Goal: Information Seeking & Learning: Learn about a topic

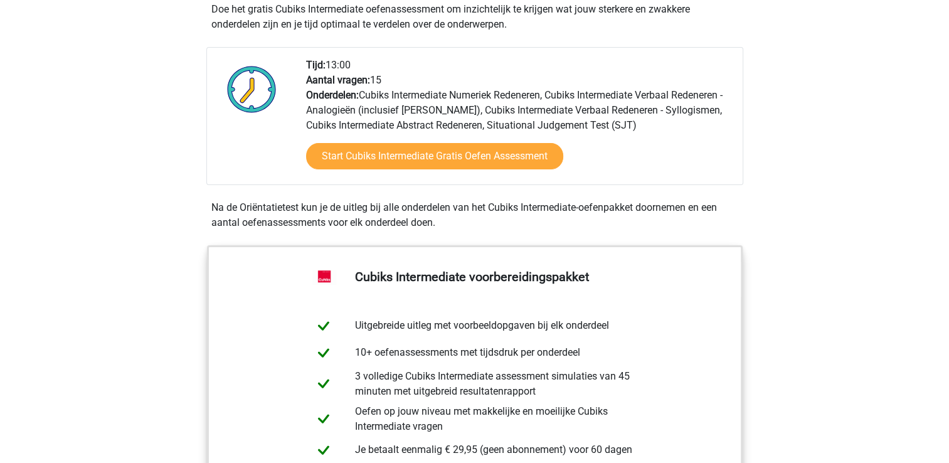
scroll to position [278, 0]
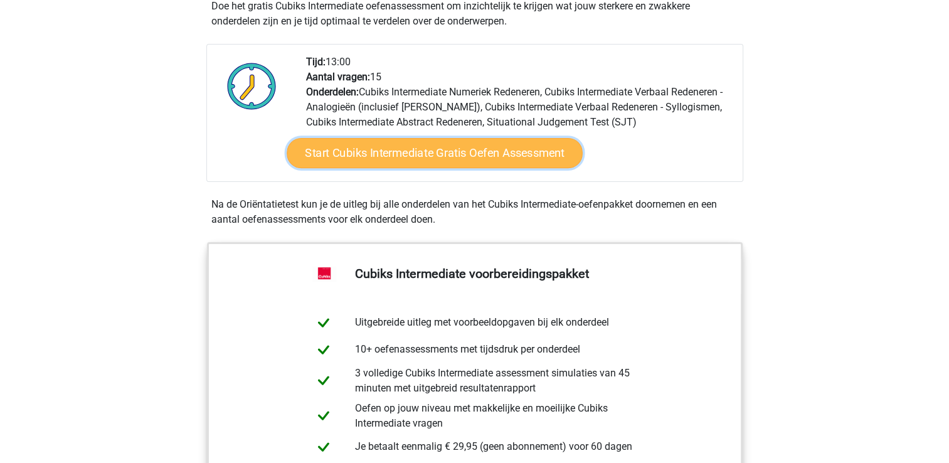
click at [466, 159] on link "Start Cubiks Intermediate Gratis Oefen Assessment" at bounding box center [435, 153] width 296 height 30
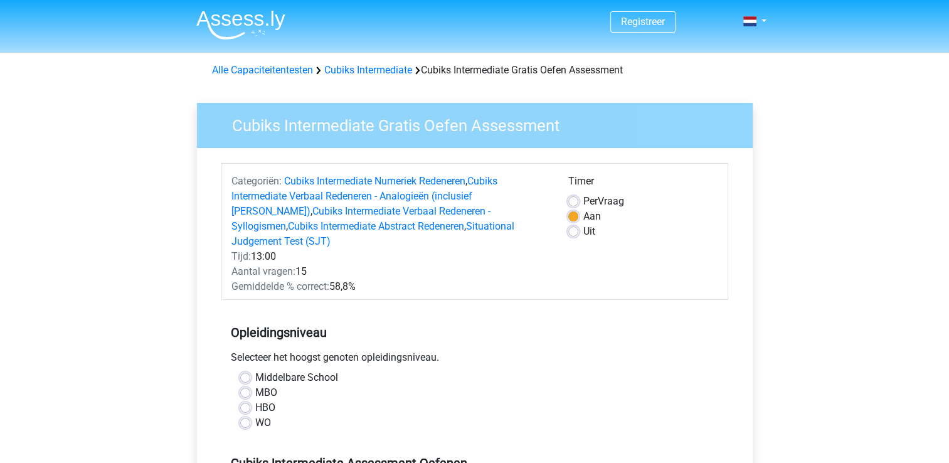
scroll to position [84, 0]
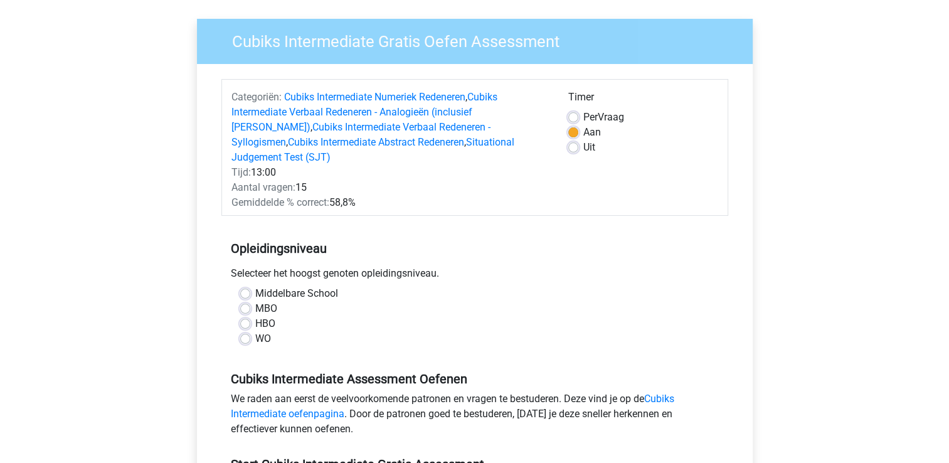
click at [245, 286] on div "Middelbare School" at bounding box center [474, 293] width 469 height 15
click at [255, 286] on label "Middelbare School" at bounding box center [296, 293] width 83 height 15
click at [244, 286] on input "Middelbare School" at bounding box center [245, 292] width 10 height 13
radio input "true"
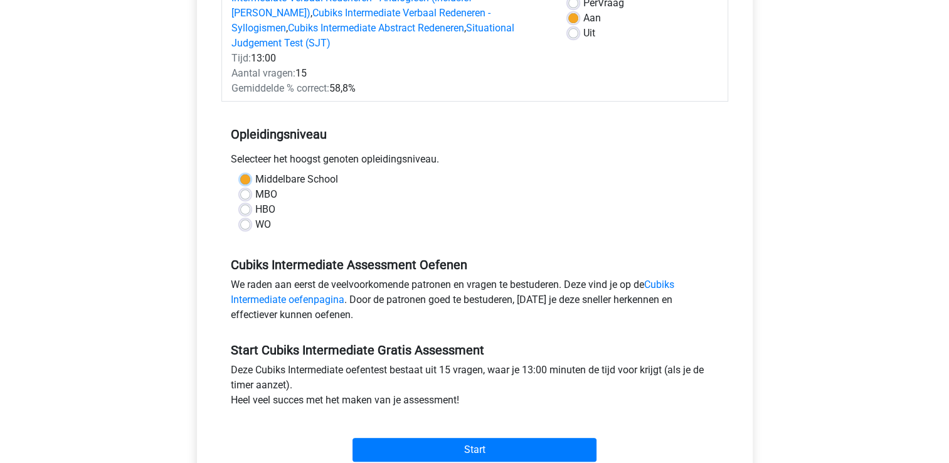
scroll to position [233, 0]
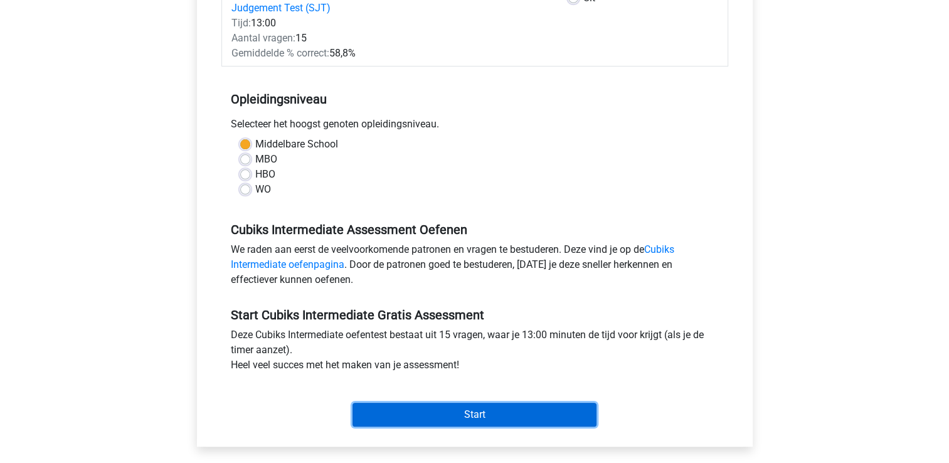
click at [461, 403] on input "Start" at bounding box center [474, 414] width 244 height 24
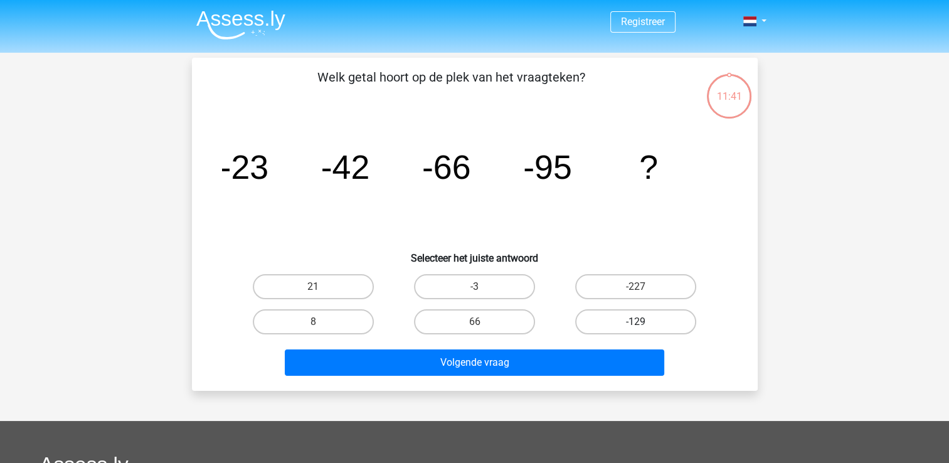
click at [666, 326] on label "-129" at bounding box center [635, 321] width 121 height 25
click at [644, 326] on input "-129" at bounding box center [640, 326] width 8 height 8
radio input "true"
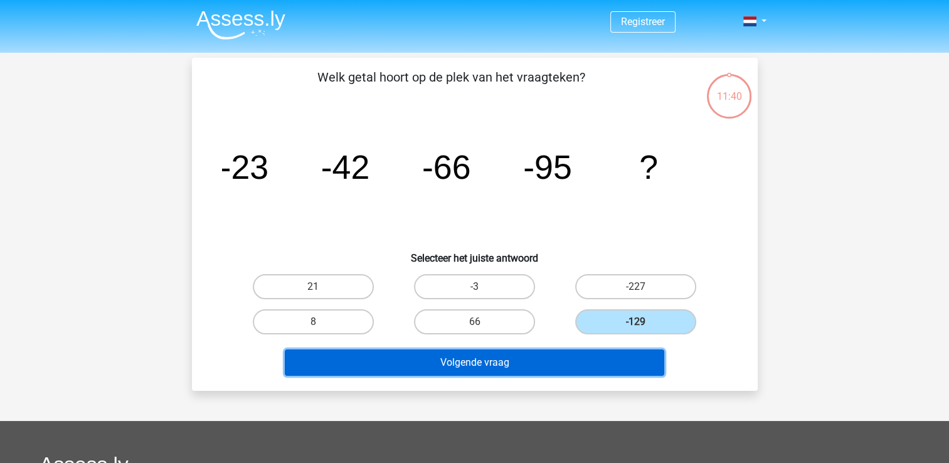
click at [609, 350] on button "Volgende vraag" at bounding box center [474, 362] width 379 height 26
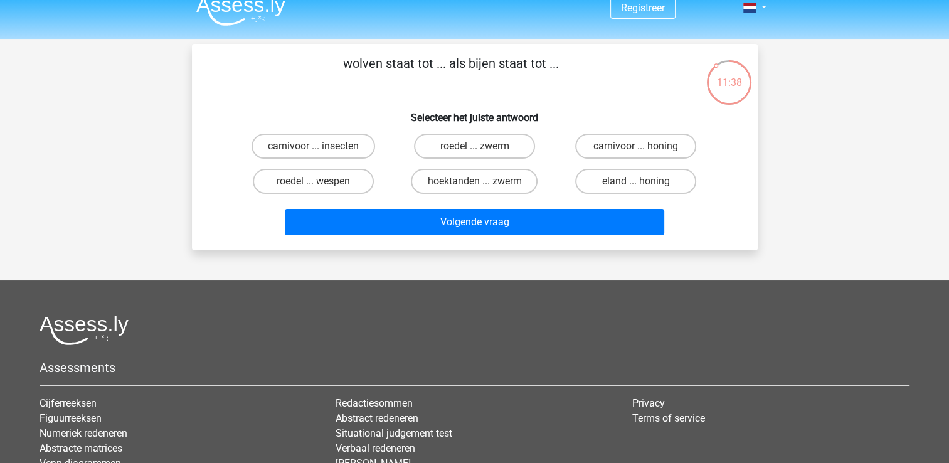
scroll to position [13, 0]
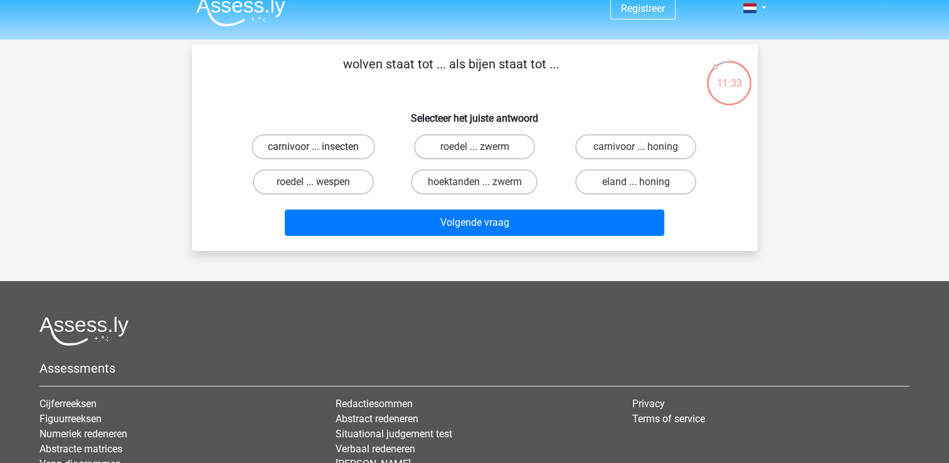
click at [315, 144] on label "carnivoor ... insecten" at bounding box center [313, 146] width 124 height 25
click at [315, 147] on input "carnivoor ... insecten" at bounding box center [317, 151] width 8 height 8
radio input "true"
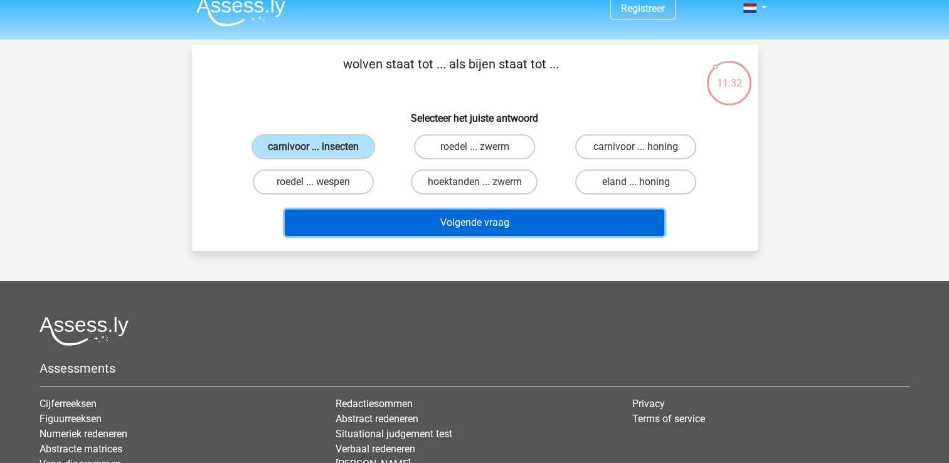
click at [402, 222] on button "Volgende vraag" at bounding box center [474, 222] width 379 height 26
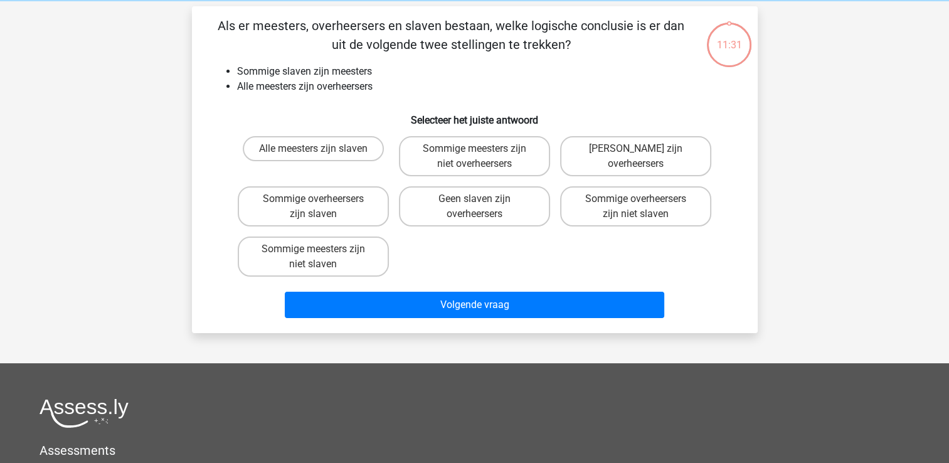
scroll to position [58, 0]
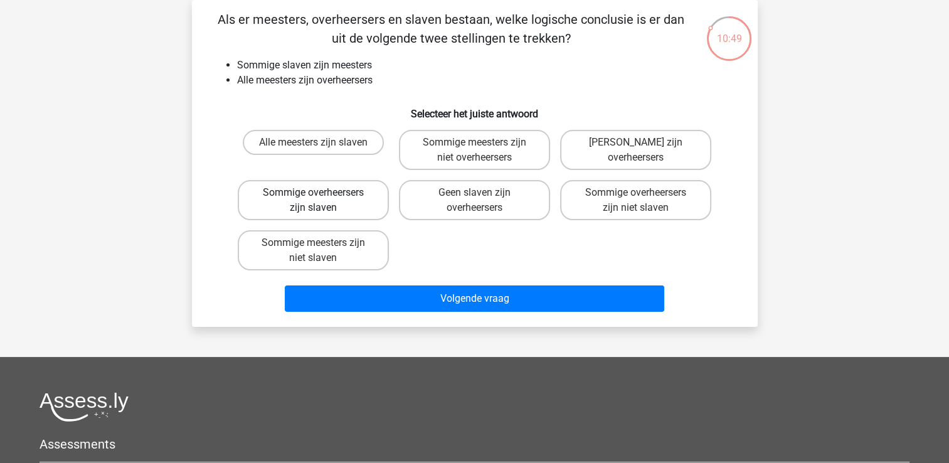
click at [288, 200] on label "Sommige overheersers zijn slaven" at bounding box center [313, 200] width 151 height 40
click at [313, 200] on input "Sommige overheersers zijn slaven" at bounding box center [317, 196] width 8 height 8
radio input "true"
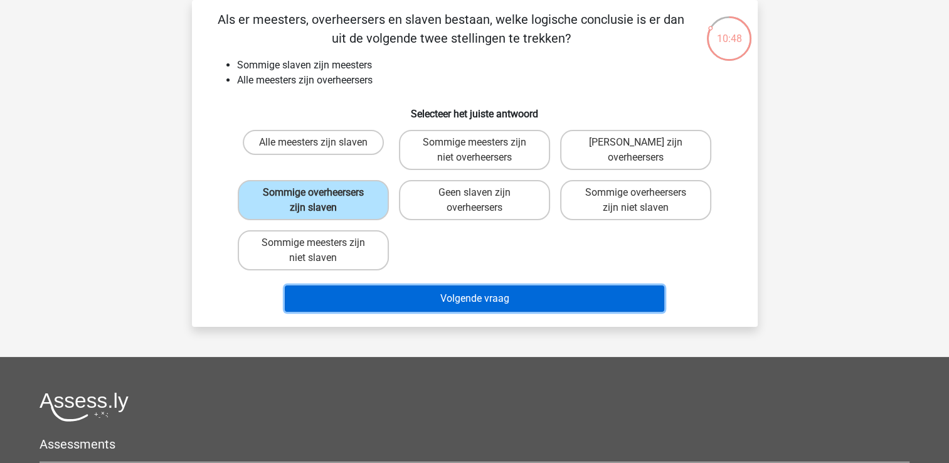
click at [481, 302] on button "Volgende vraag" at bounding box center [474, 298] width 379 height 26
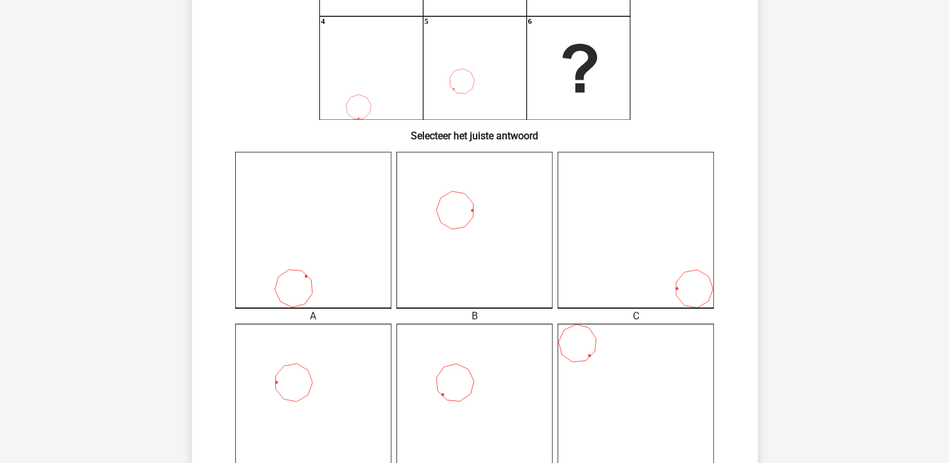
scroll to position [235, 0]
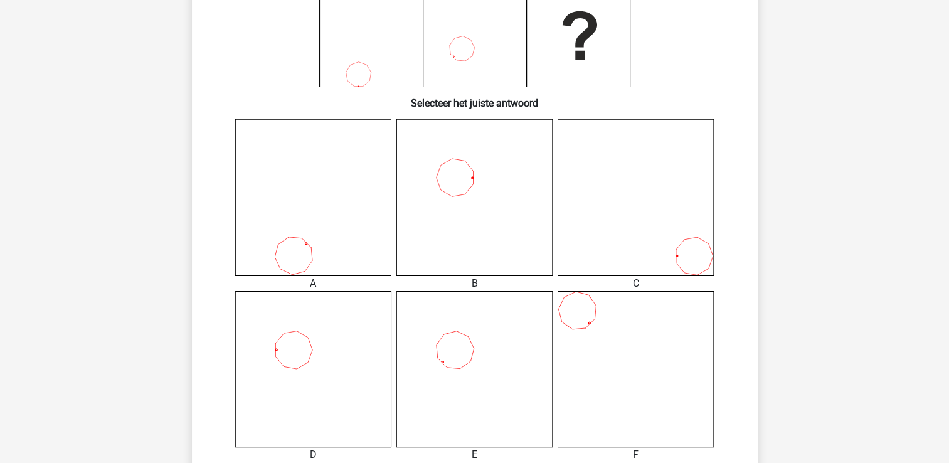
click at [344, 332] on icon at bounding box center [313, 369] width 156 height 156
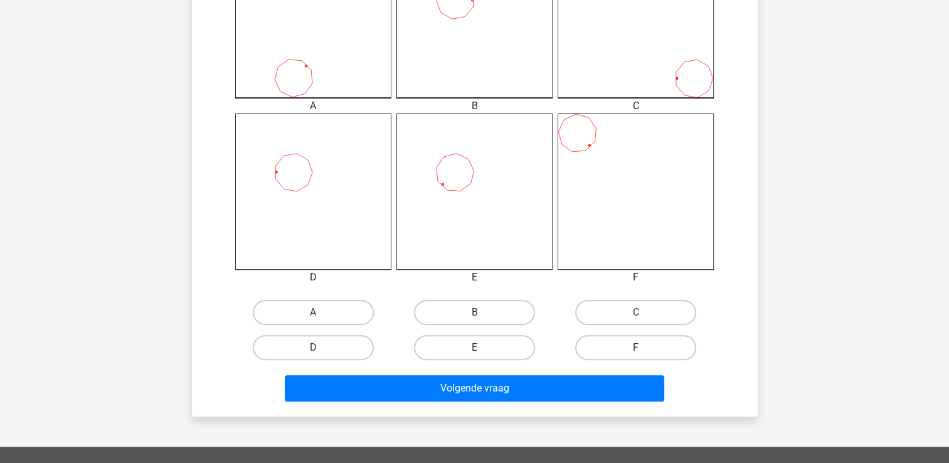
click at [329, 224] on icon at bounding box center [313, 191] width 156 height 156
click at [336, 344] on label "D" at bounding box center [313, 347] width 121 height 25
click at [321, 347] on input "D" at bounding box center [317, 351] width 8 height 8
radio input "true"
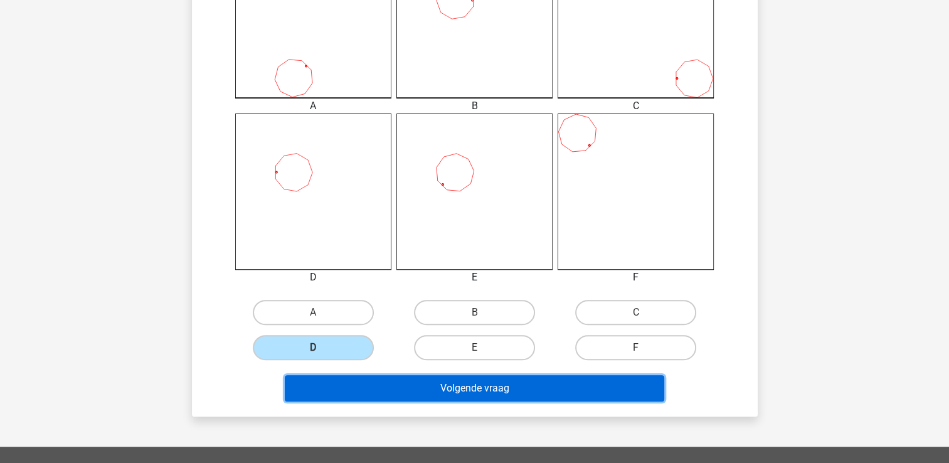
click at [404, 384] on button "Volgende vraag" at bounding box center [474, 388] width 379 height 26
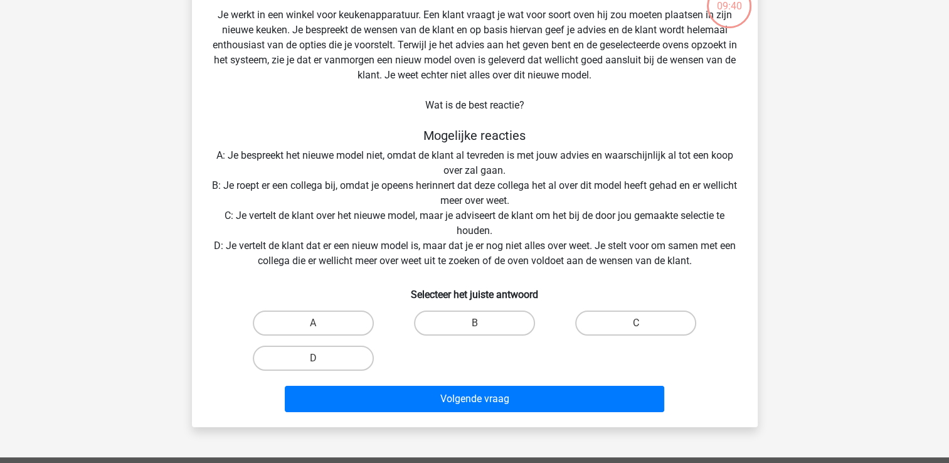
scroll to position [58, 0]
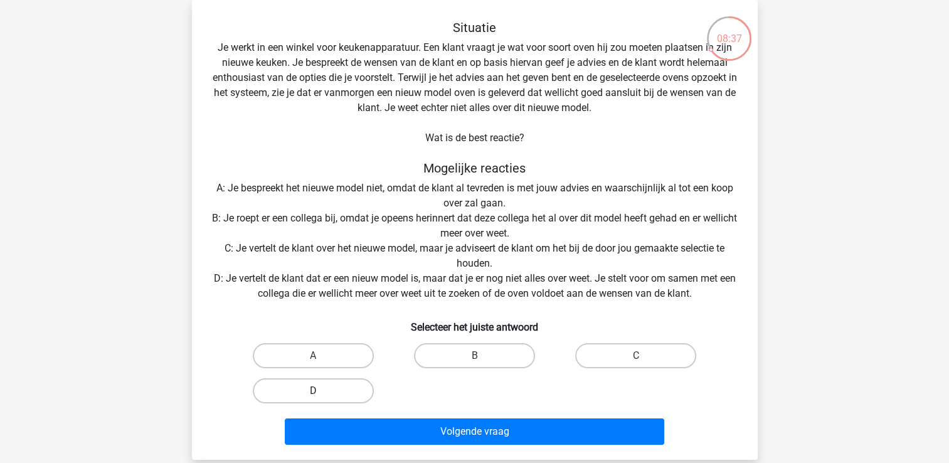
click at [303, 387] on label "D" at bounding box center [313, 390] width 121 height 25
click at [313, 391] on input "D" at bounding box center [317, 395] width 8 height 8
radio input "true"
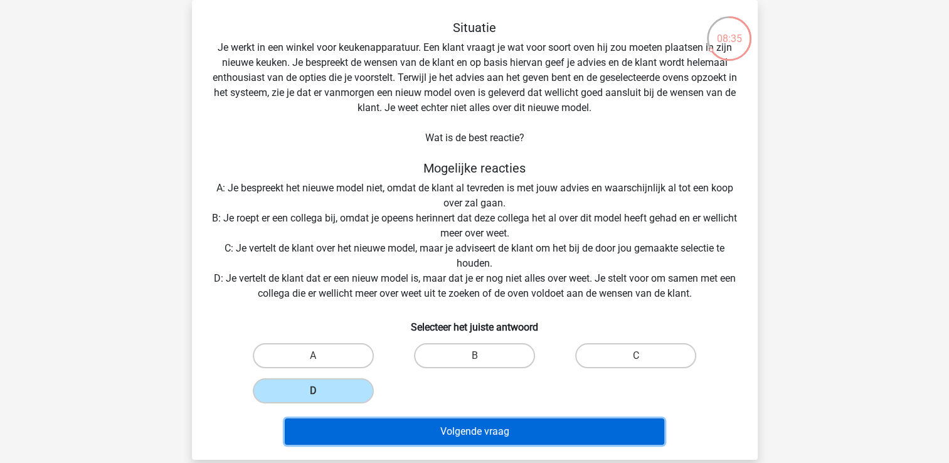
click at [441, 428] on button "Volgende vraag" at bounding box center [474, 431] width 379 height 26
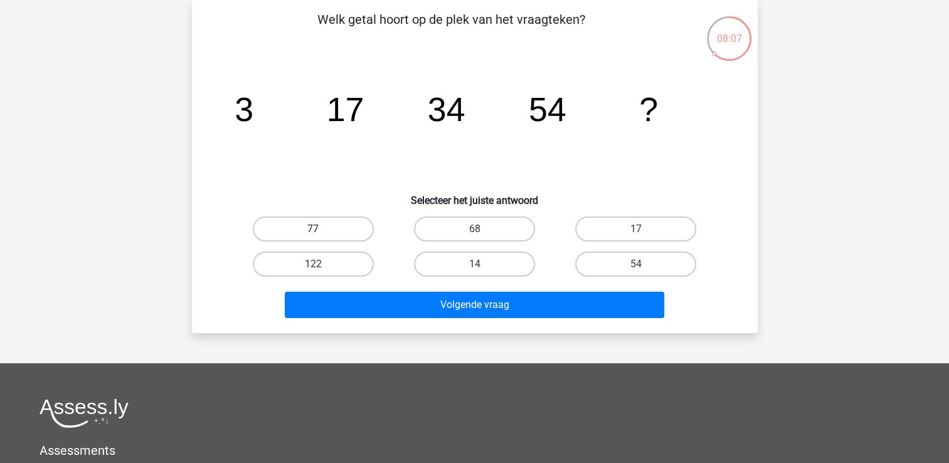
click at [313, 222] on label "77" at bounding box center [313, 228] width 121 height 25
click at [313, 229] on input "77" at bounding box center [317, 233] width 8 height 8
radio input "true"
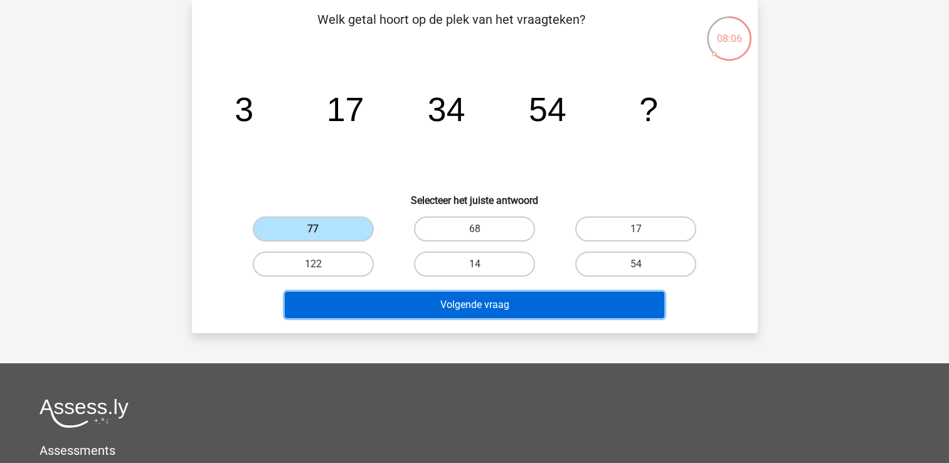
click at [406, 305] on button "Volgende vraag" at bounding box center [474, 305] width 379 height 26
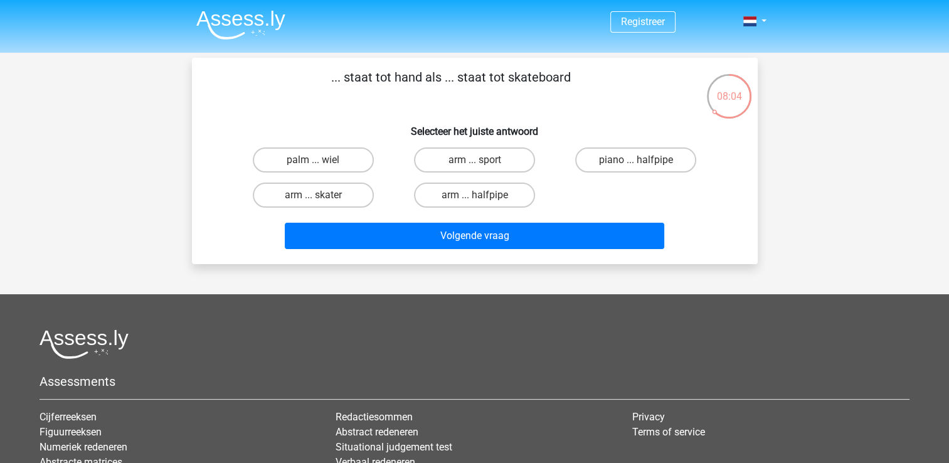
scroll to position [0, 0]
click at [326, 201] on label "arm ... skater" at bounding box center [313, 194] width 121 height 25
click at [321, 201] on input "arm ... skater" at bounding box center [317, 199] width 8 height 8
radio input "true"
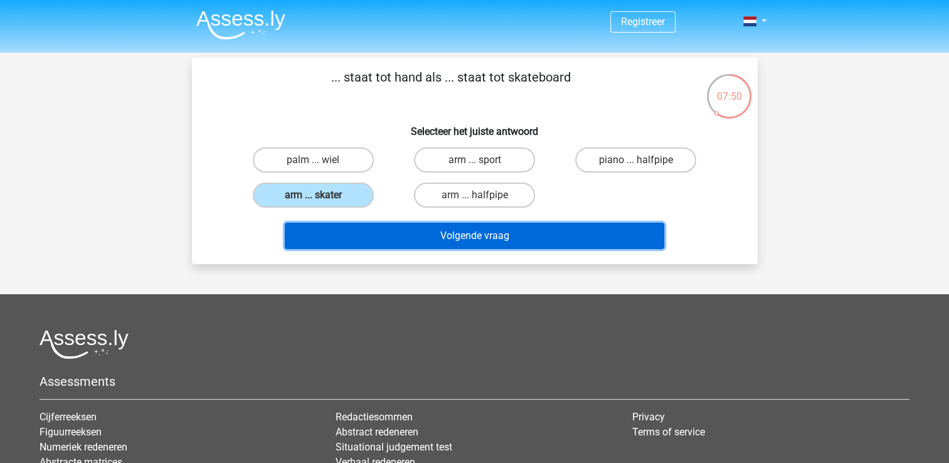
click at [426, 238] on button "Volgende vraag" at bounding box center [474, 236] width 379 height 26
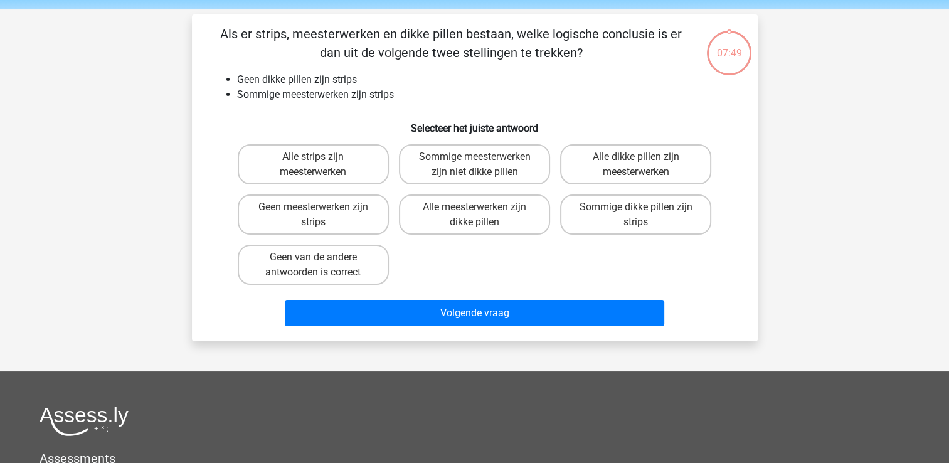
scroll to position [58, 0]
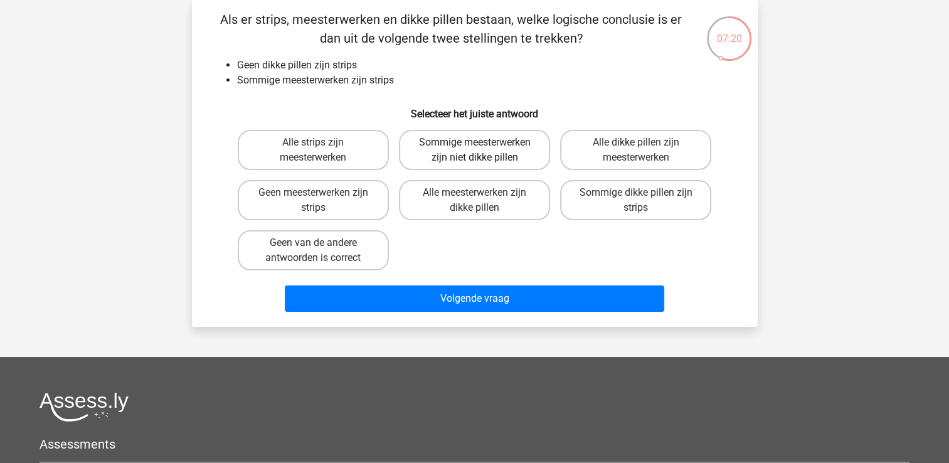
click at [473, 144] on label "Sommige meesterwerken zijn niet dikke pillen" at bounding box center [474, 150] width 151 height 40
click at [474, 144] on input "Sommige meesterwerken zijn niet dikke pillen" at bounding box center [478, 146] width 8 height 8
radio input "true"
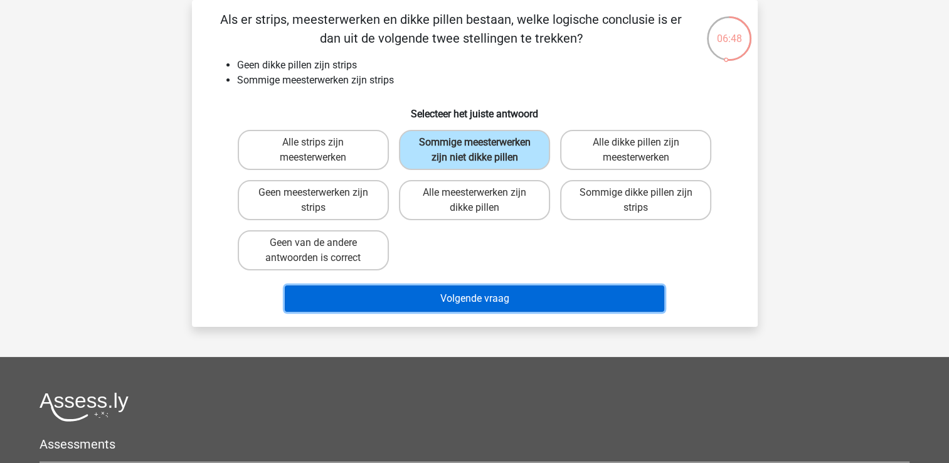
click at [502, 288] on button "Volgende vraag" at bounding box center [474, 298] width 379 height 26
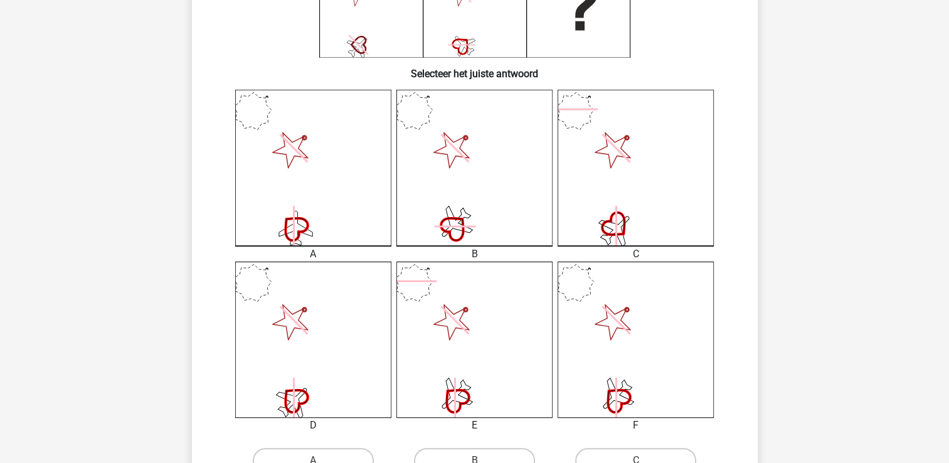
scroll to position [283, 0]
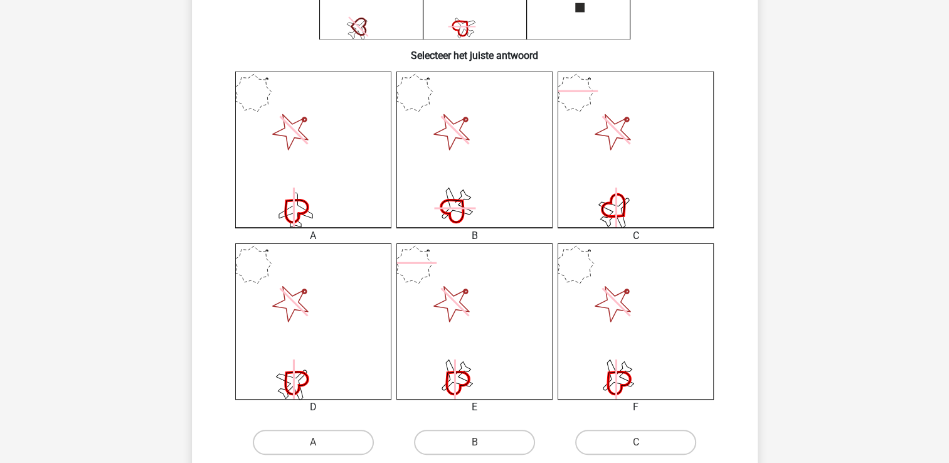
click at [638, 371] on icon at bounding box center [635, 321] width 156 height 156
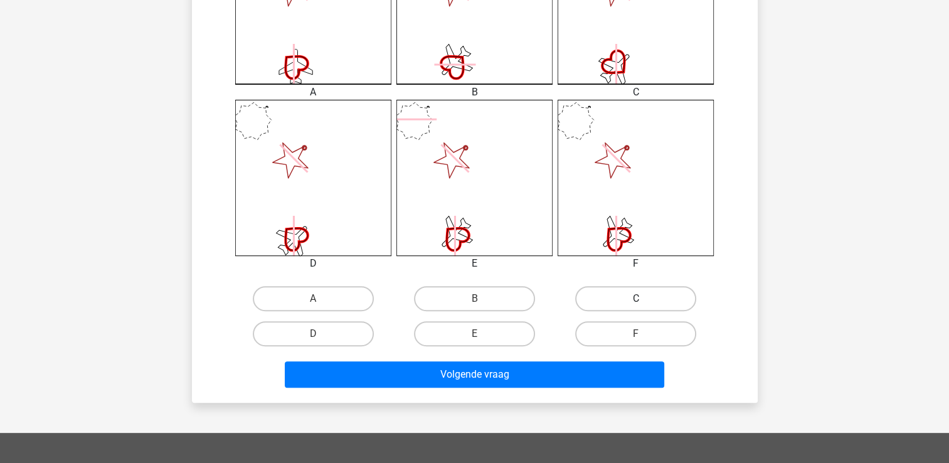
scroll to position [431, 0]
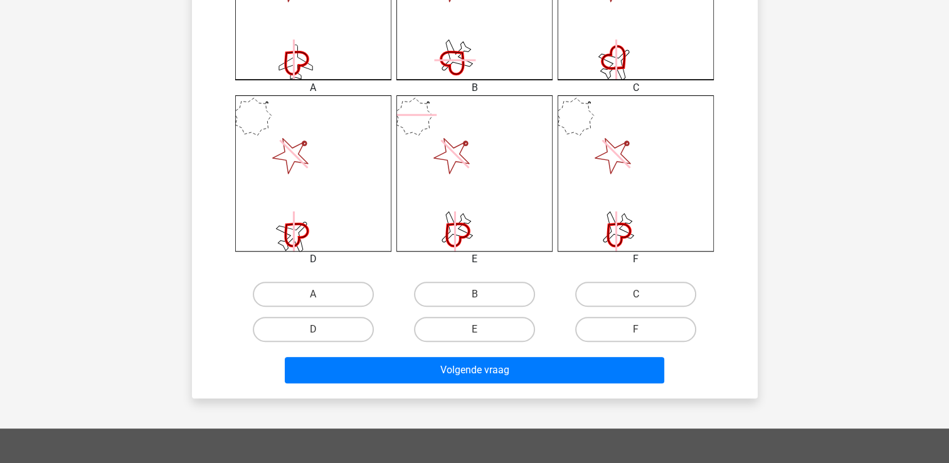
click at [637, 332] on input "F" at bounding box center [640, 333] width 8 height 8
radio input "true"
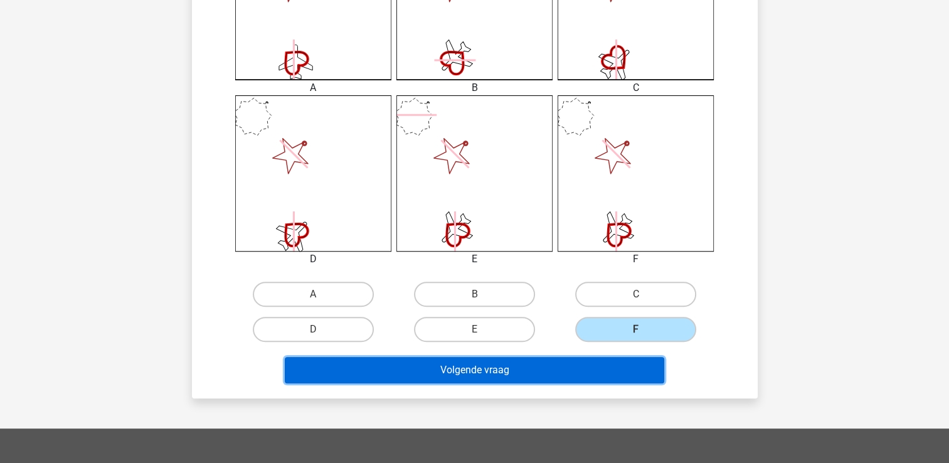
click at [621, 371] on button "Volgende vraag" at bounding box center [474, 370] width 379 height 26
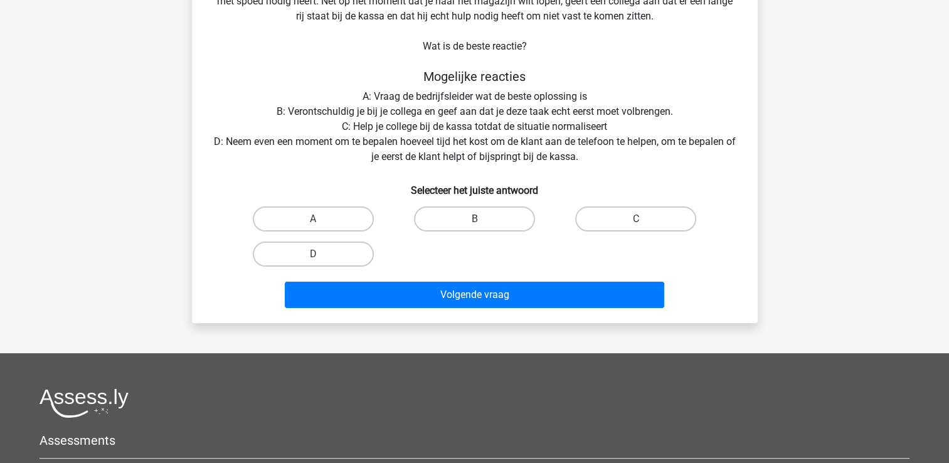
scroll to position [58, 0]
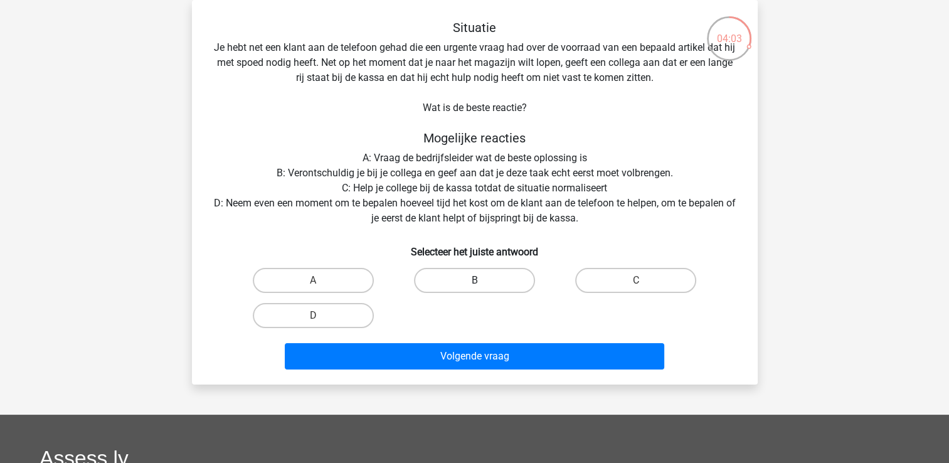
click at [522, 280] on label "B" at bounding box center [474, 280] width 121 height 25
click at [482, 280] on input "B" at bounding box center [478, 284] width 8 height 8
radio input "true"
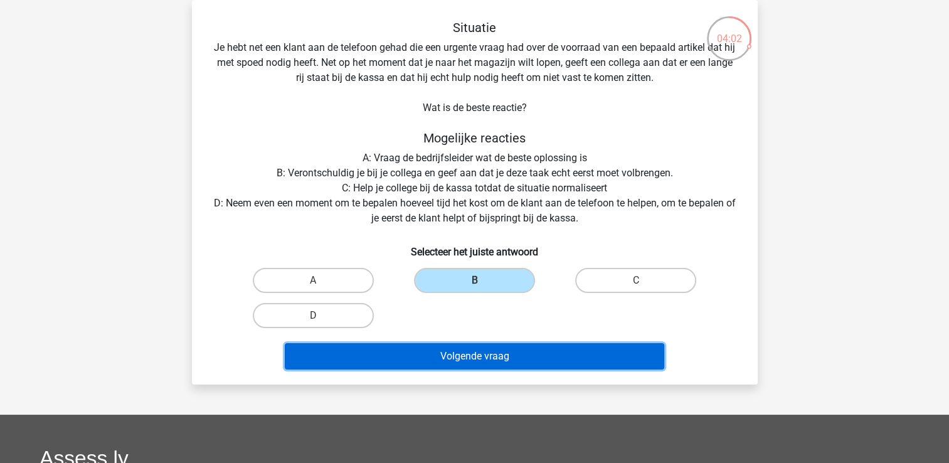
click at [522, 356] on button "Volgende vraag" at bounding box center [474, 356] width 379 height 26
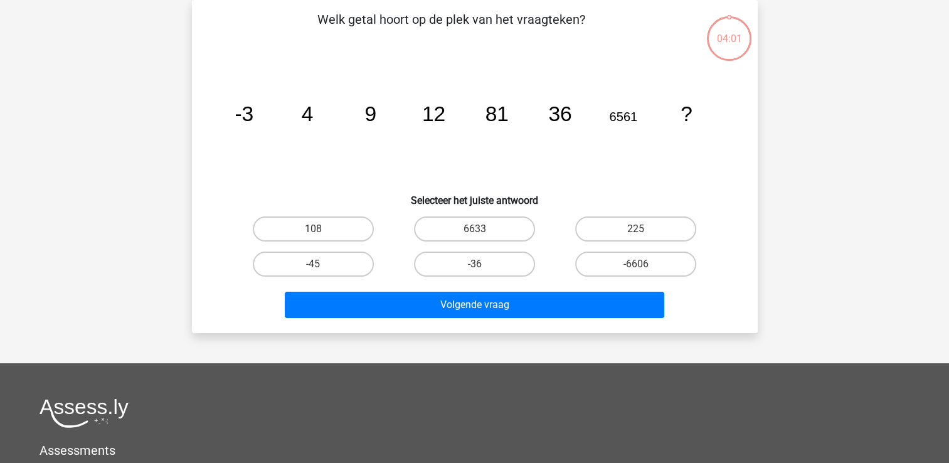
scroll to position [20, 0]
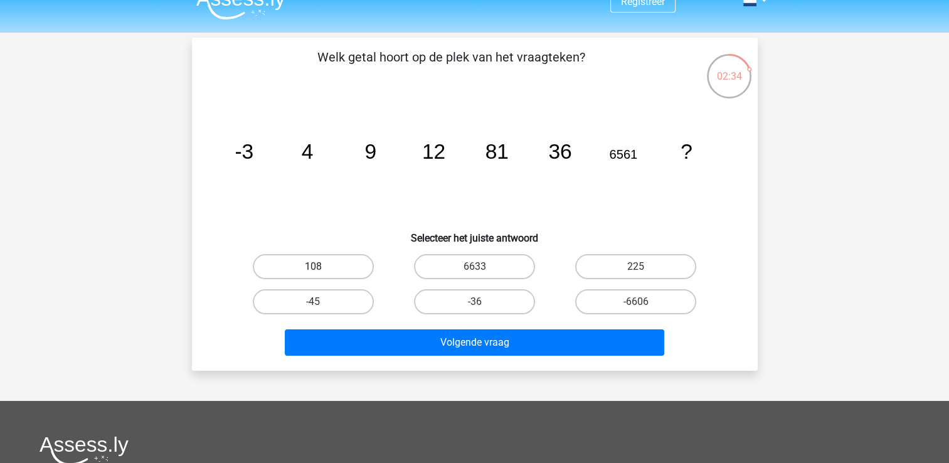
click at [306, 267] on label "108" at bounding box center [313, 266] width 121 height 25
click at [313, 267] on input "108" at bounding box center [317, 270] width 8 height 8
radio input "true"
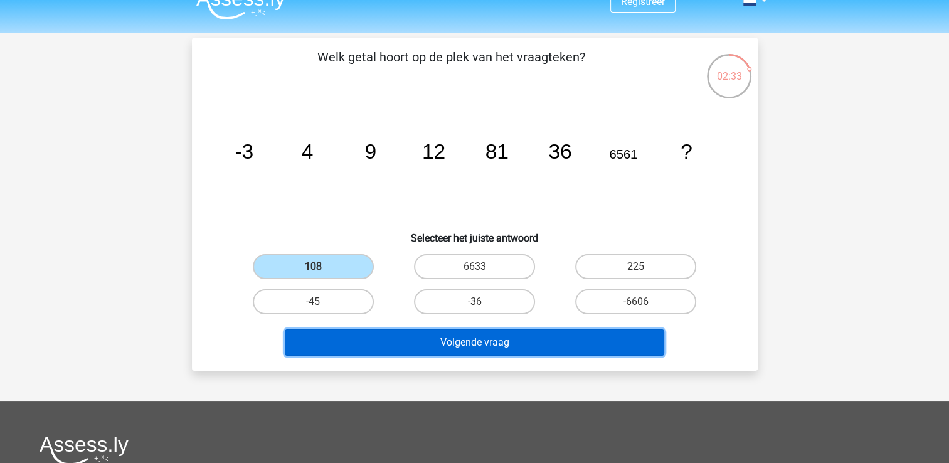
click at [470, 345] on button "Volgende vraag" at bounding box center [474, 342] width 379 height 26
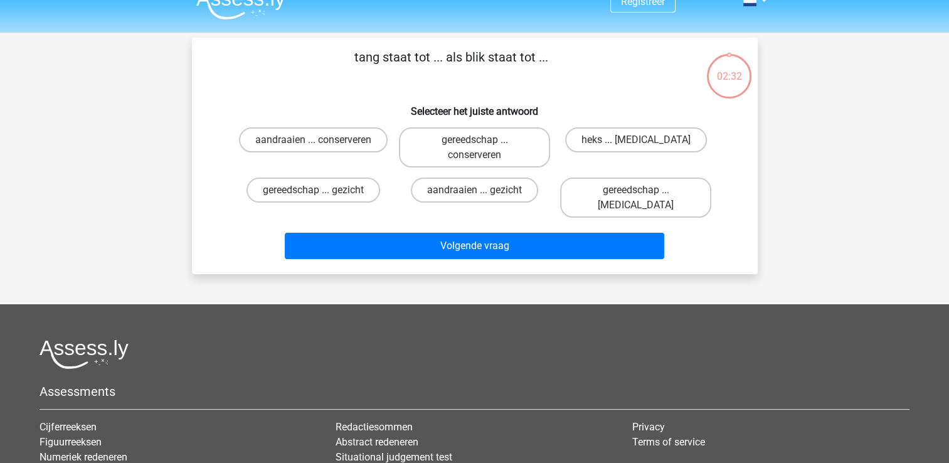
scroll to position [58, 0]
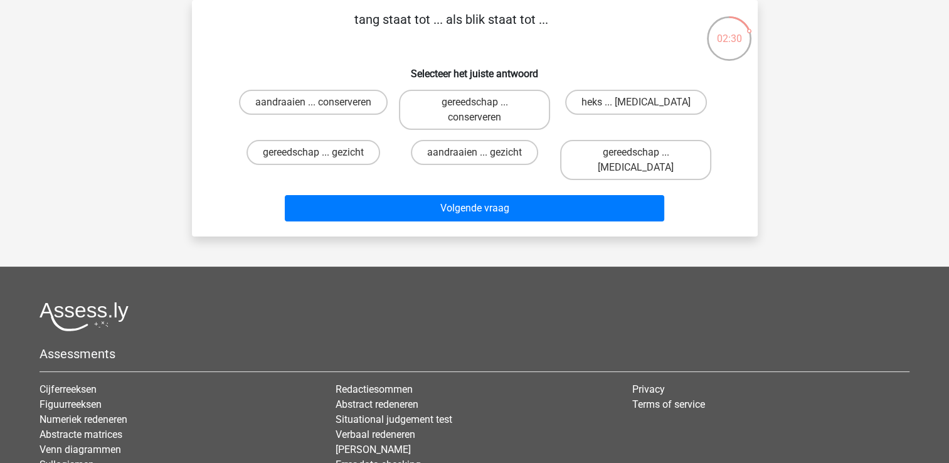
drag, startPoint x: 470, startPoint y: 345, endPoint x: 144, endPoint y: 208, distance: 353.7
click at [144, 208] on div "Registreer" at bounding box center [474, 269] width 949 height 655
click at [615, 162] on label "gereedschap ... ogen" at bounding box center [635, 160] width 151 height 40
click at [636, 160] on input "gereedschap ... ogen" at bounding box center [640, 156] width 8 height 8
radio input "true"
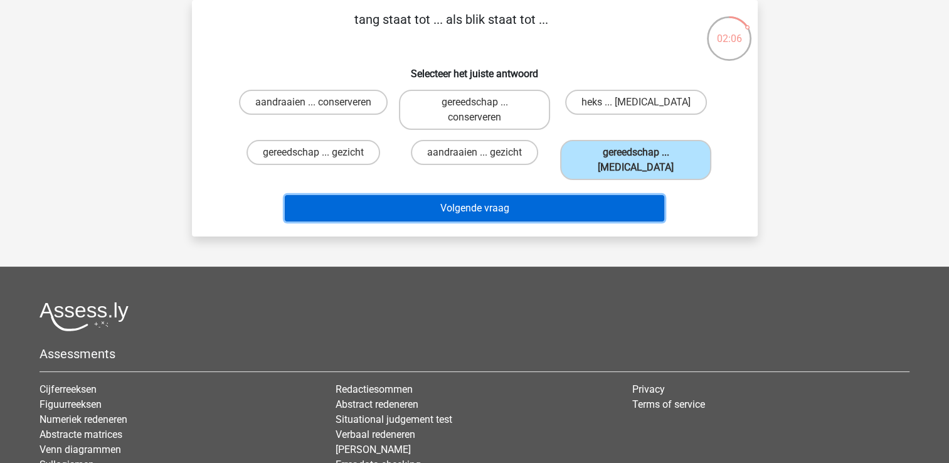
click at [570, 195] on button "Volgende vraag" at bounding box center [474, 208] width 379 height 26
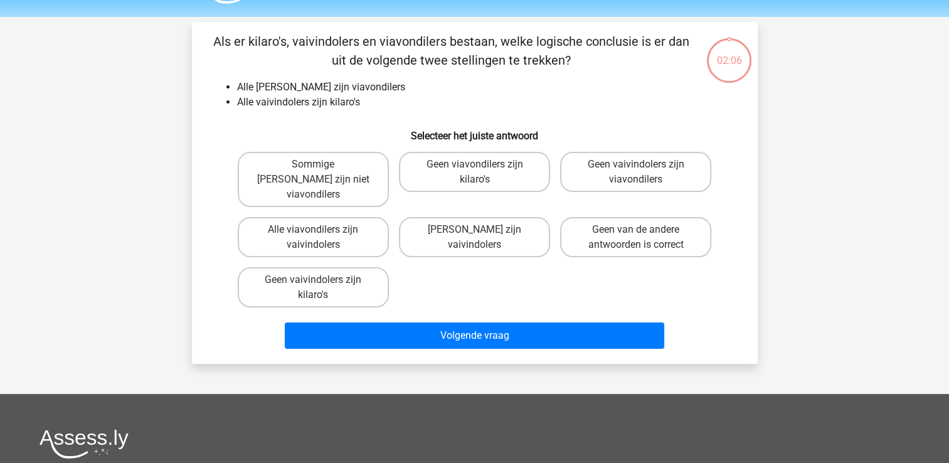
scroll to position [36, 0]
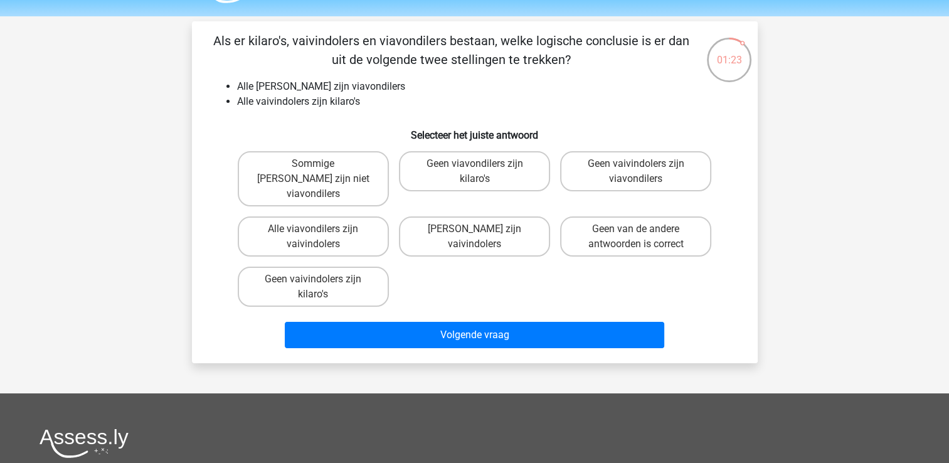
click at [624, 211] on div "Geen van de andere antwoorden is correct" at bounding box center [635, 236] width 161 height 50
click at [624, 229] on label "Geen van de andere antwoorden is correct" at bounding box center [635, 236] width 151 height 40
click at [636, 229] on input "Geen van de andere antwoorden is correct" at bounding box center [640, 233] width 8 height 8
radio input "true"
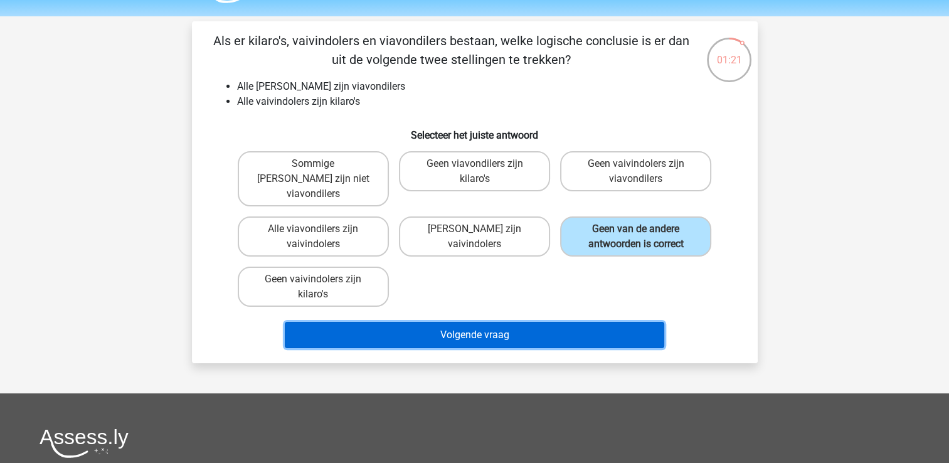
click at [596, 325] on button "Volgende vraag" at bounding box center [474, 335] width 379 height 26
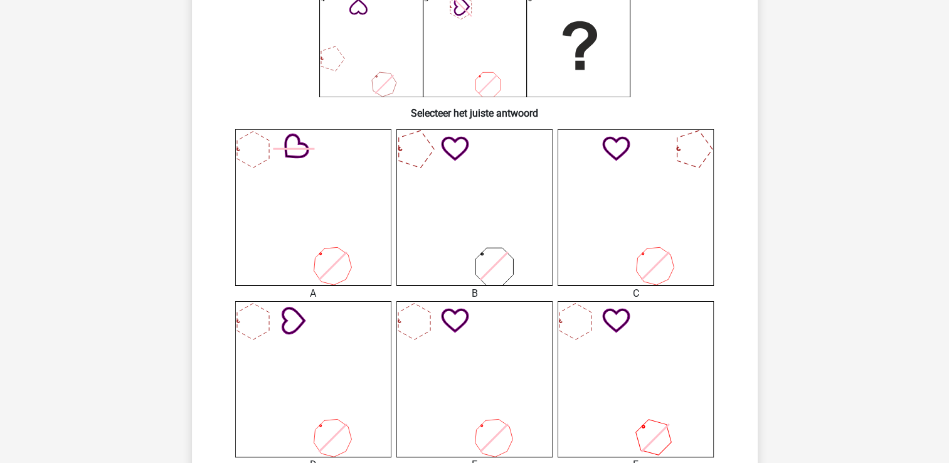
scroll to position [226, 0]
click at [468, 350] on icon at bounding box center [474, 378] width 156 height 156
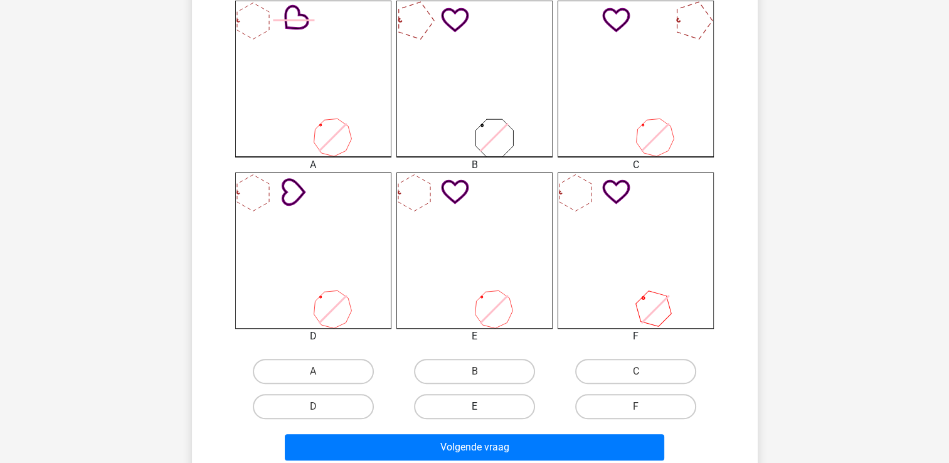
click at [491, 401] on label "E" at bounding box center [474, 406] width 121 height 25
click at [482, 406] on input "E" at bounding box center [478, 410] width 8 height 8
radio input "true"
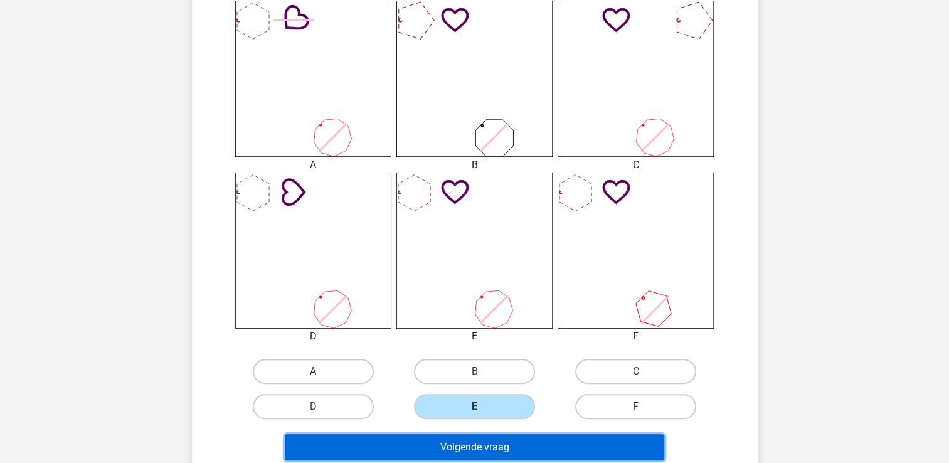
click at [509, 439] on button "Volgende vraag" at bounding box center [474, 447] width 379 height 26
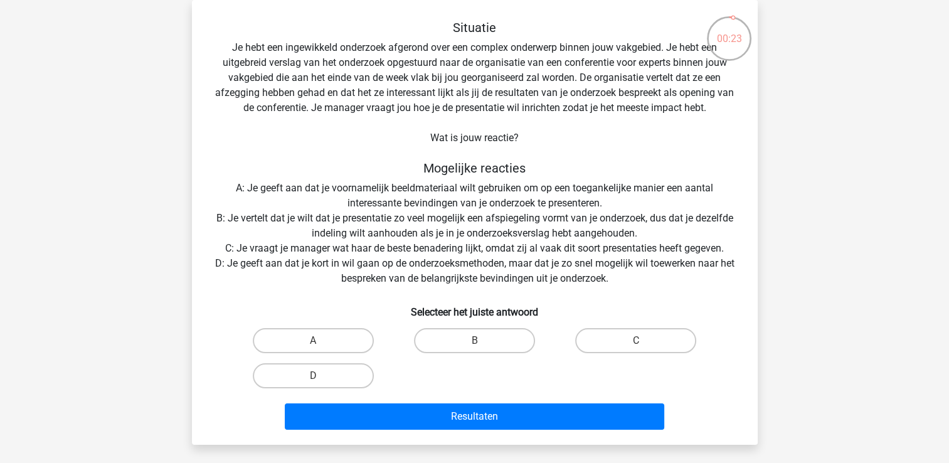
scroll to position [11, 0]
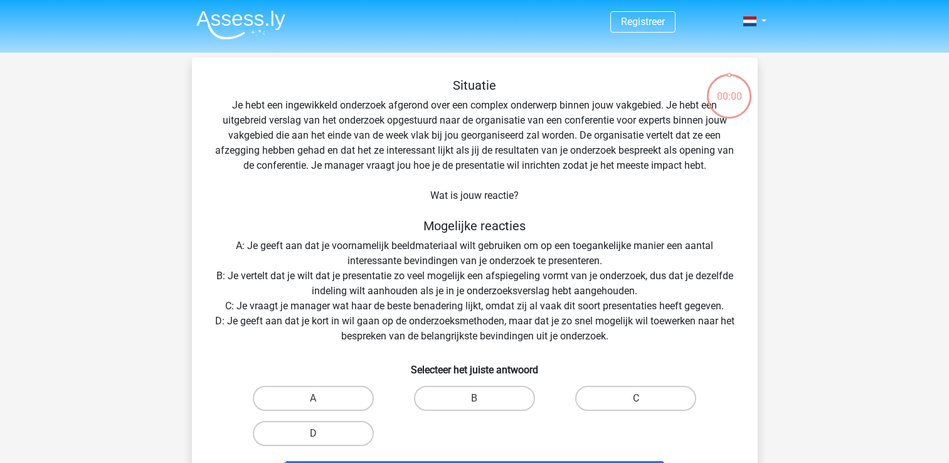
scroll to position [11, 0]
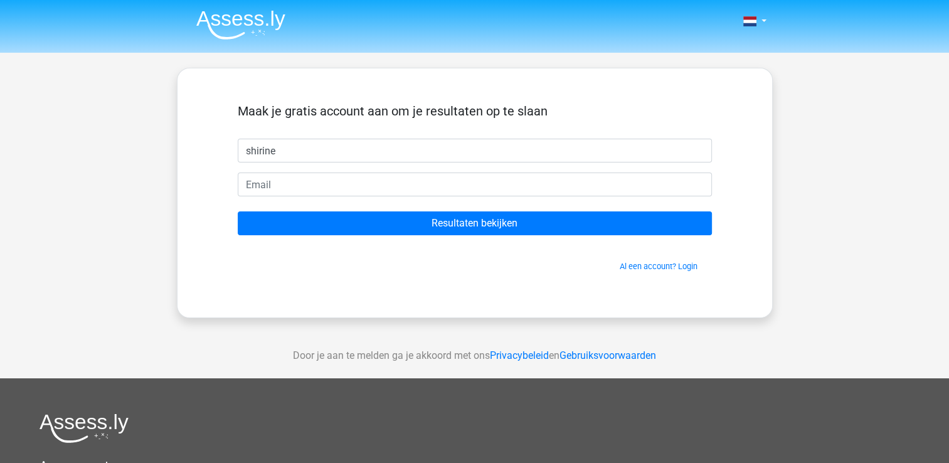
type input "shirine"
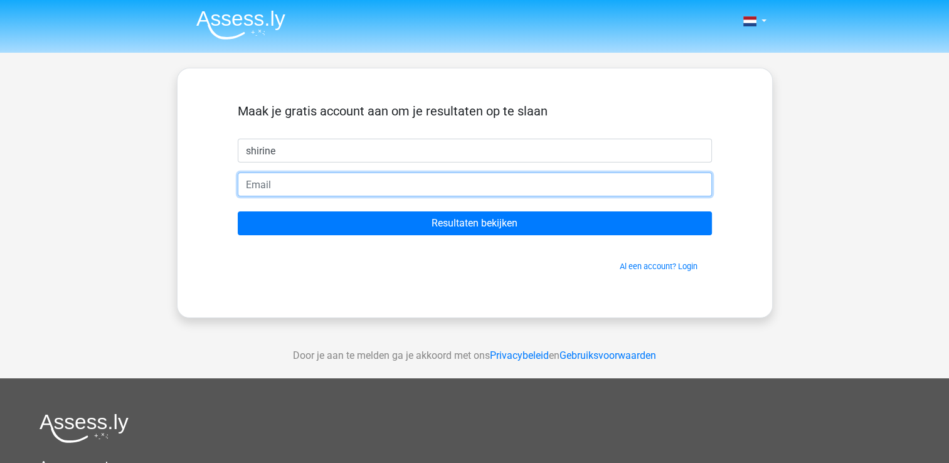
click at [491, 181] on input "email" at bounding box center [475, 184] width 474 height 24
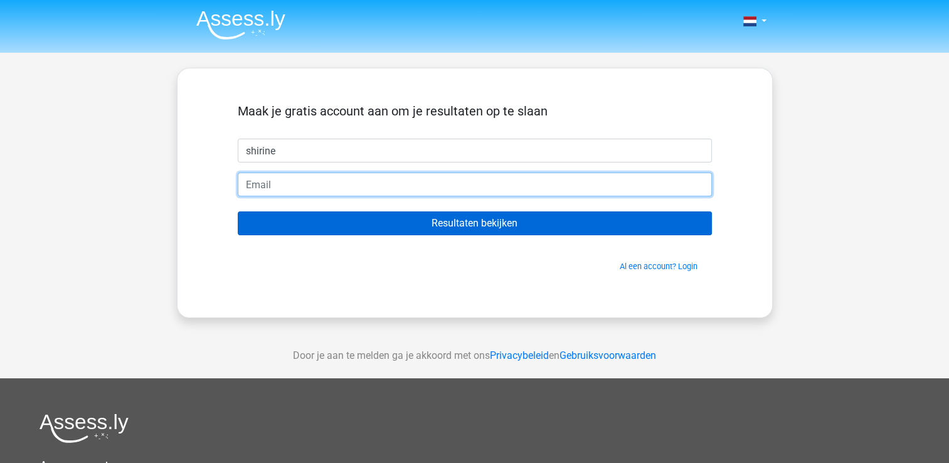
type input "[EMAIL_ADDRESS][DOMAIN_NAME]"
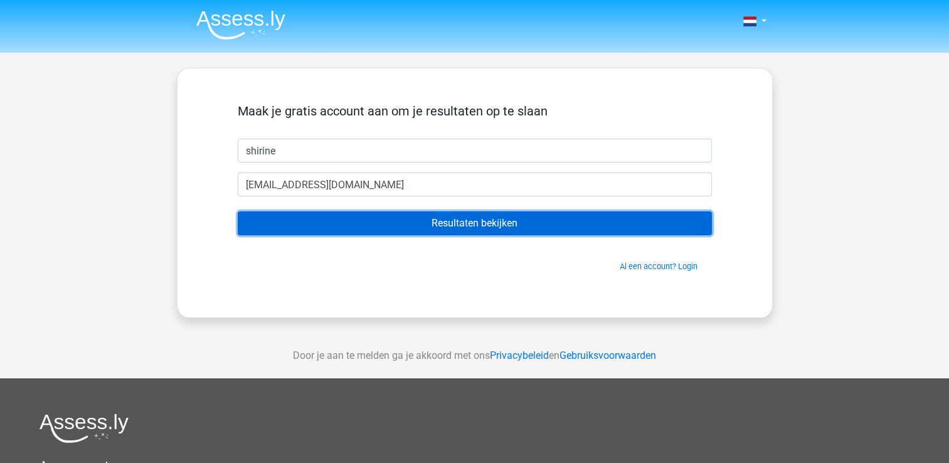
click at [422, 226] on input "Resultaten bekijken" at bounding box center [475, 223] width 474 height 24
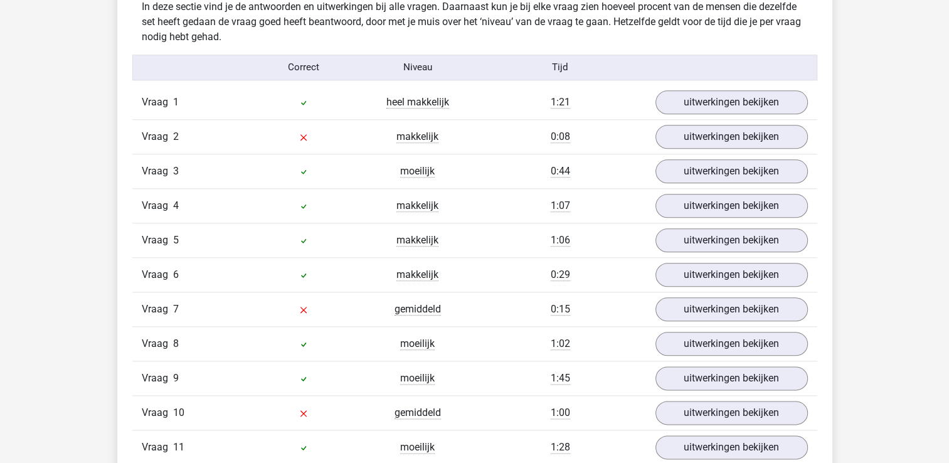
scroll to position [1422, 0]
click at [683, 130] on link "uitwerkingen bekijken" at bounding box center [730, 137] width 175 height 28
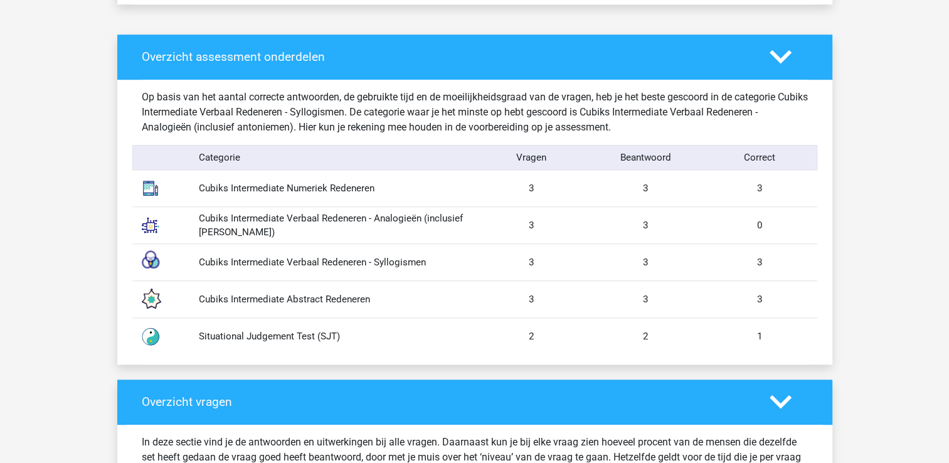
scroll to position [1218, 0]
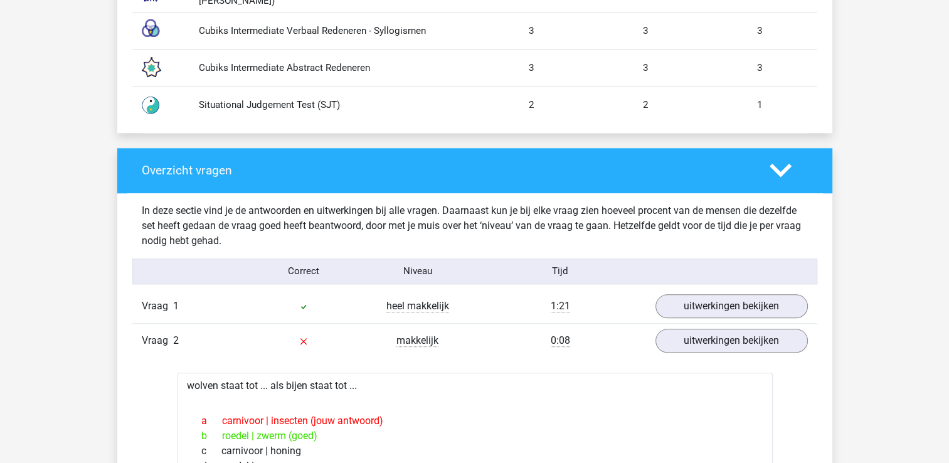
click at [779, 177] on icon at bounding box center [780, 170] width 22 height 22
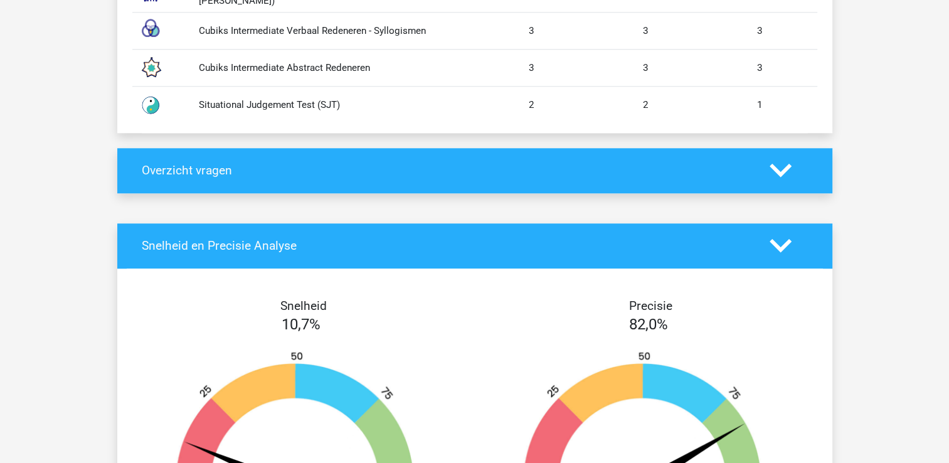
click at [559, 156] on div "Overzicht vragen" at bounding box center [474, 170] width 715 height 45
click at [784, 164] on icon at bounding box center [780, 170] width 22 height 22
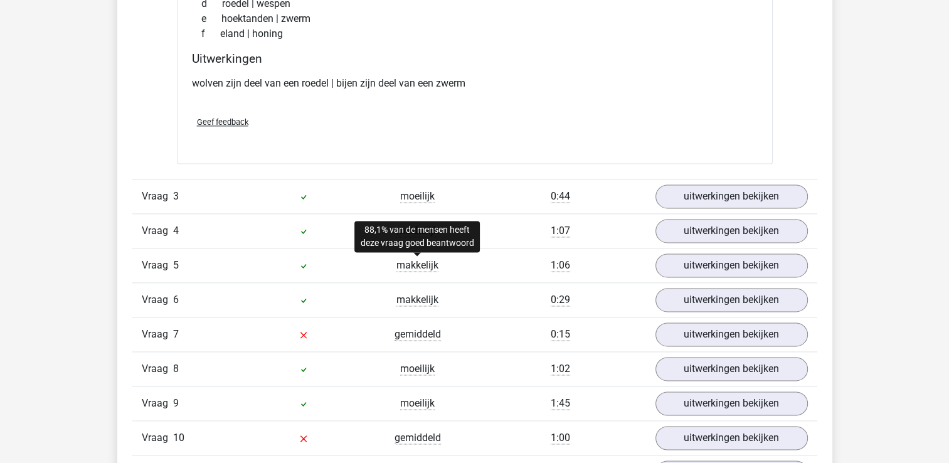
scroll to position [1681, 0]
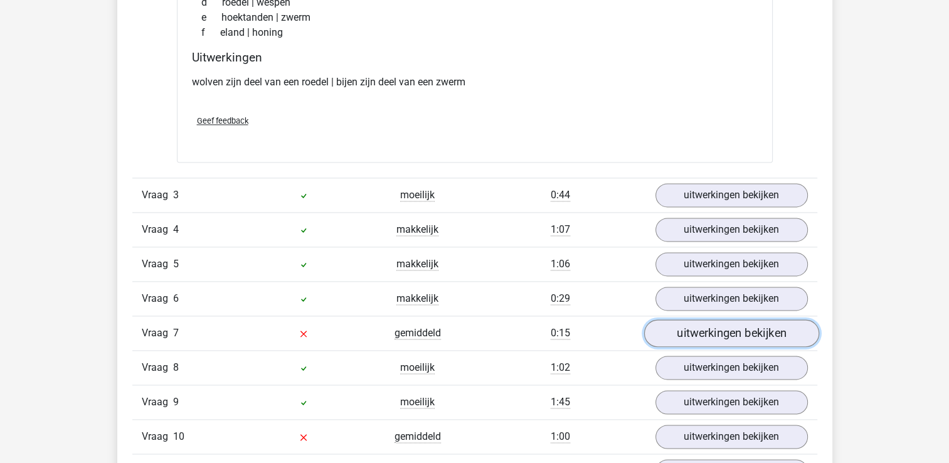
click at [717, 325] on link "uitwerkingen bekijken" at bounding box center [730, 333] width 175 height 28
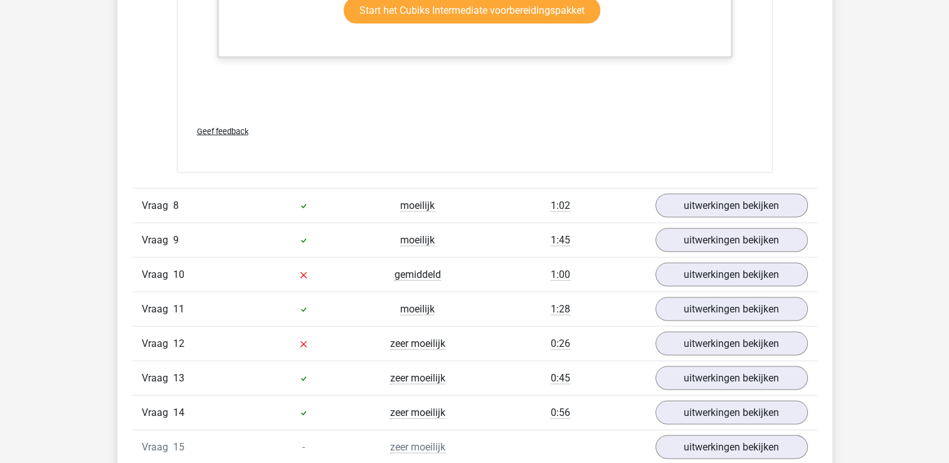
scroll to position [2459, 0]
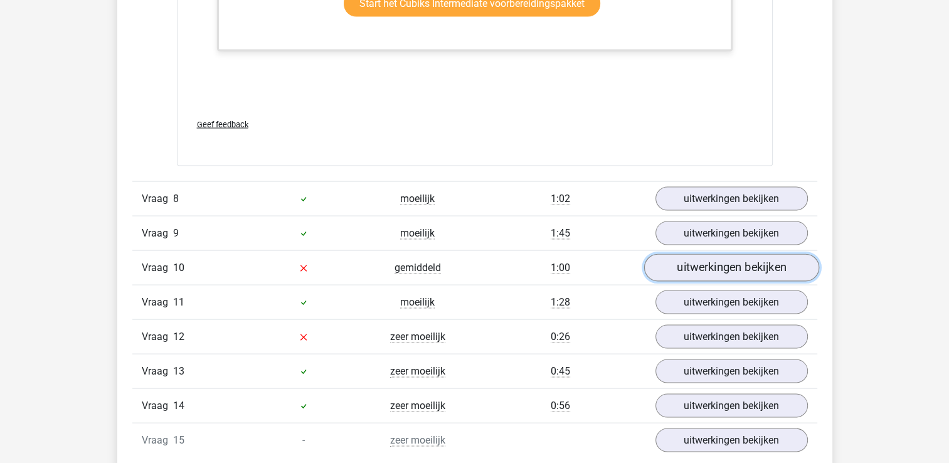
click at [739, 266] on link "uitwerkingen bekijken" at bounding box center [730, 268] width 175 height 28
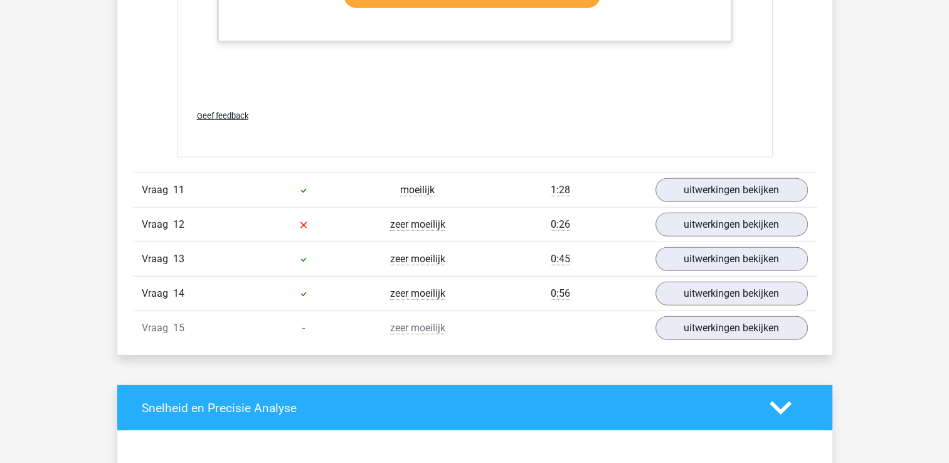
scroll to position [3357, 0]
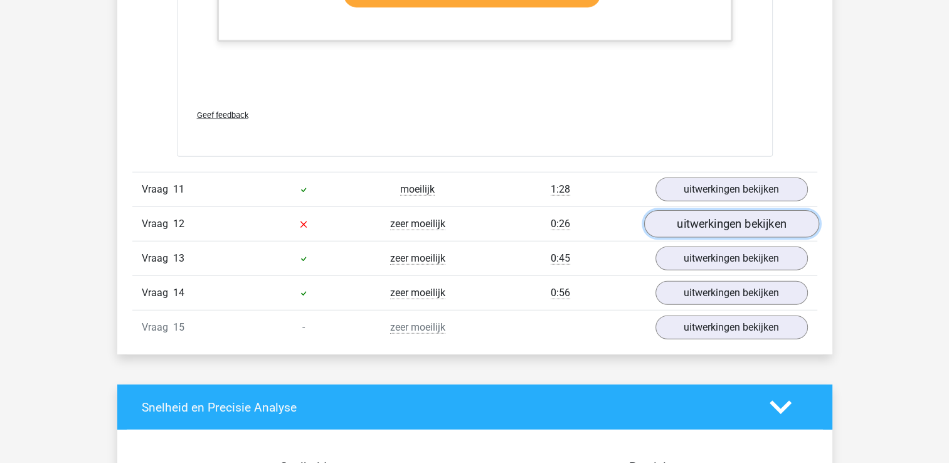
click at [688, 220] on link "uitwerkingen bekijken" at bounding box center [730, 225] width 175 height 28
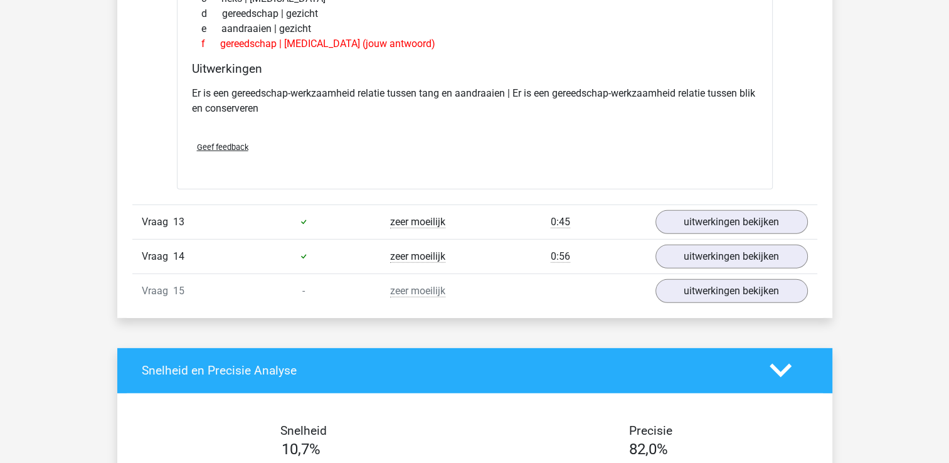
scroll to position [3696, 0]
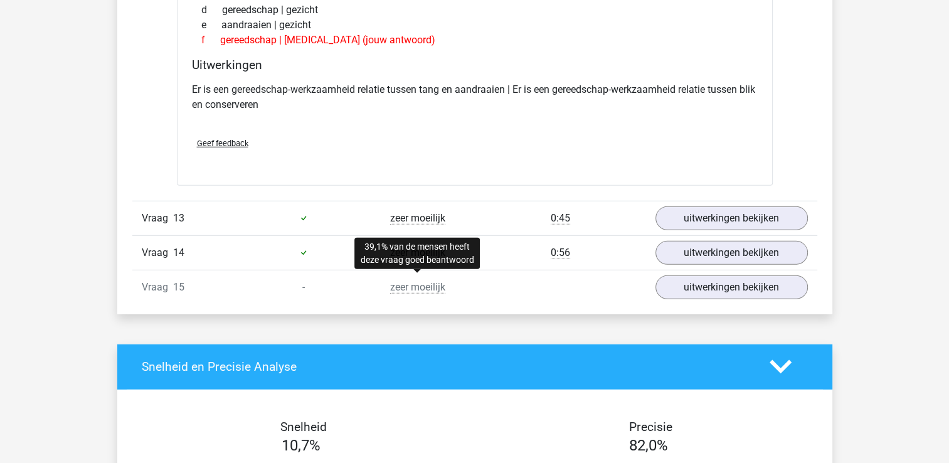
click at [427, 281] on span "zeer moeilijk" at bounding box center [417, 287] width 55 height 13
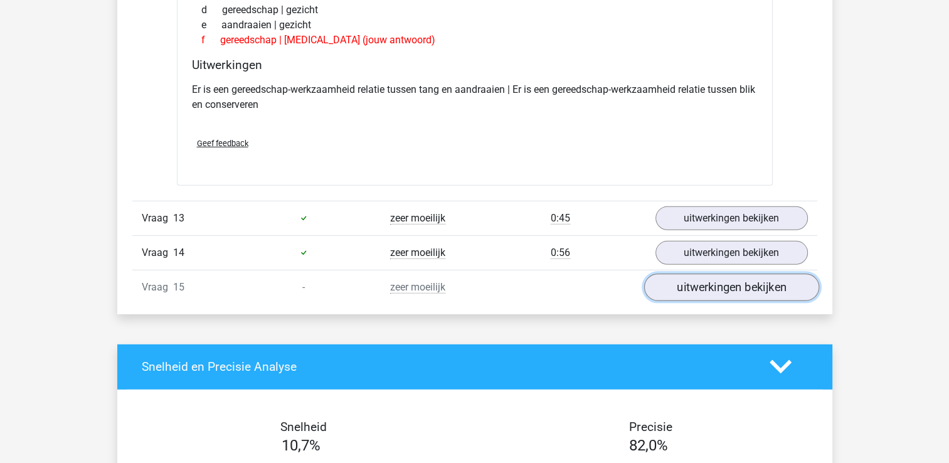
click at [772, 280] on link "uitwerkingen bekijken" at bounding box center [730, 287] width 175 height 28
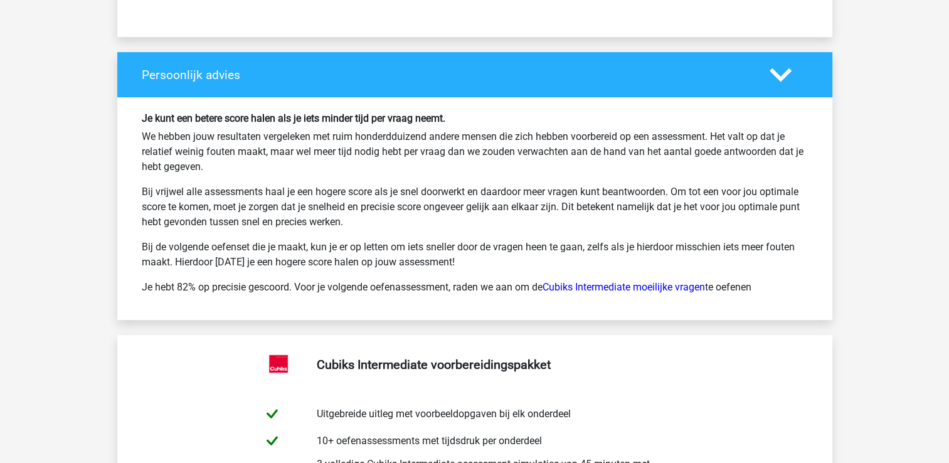
scroll to position [5256, 0]
